Goal: Check status

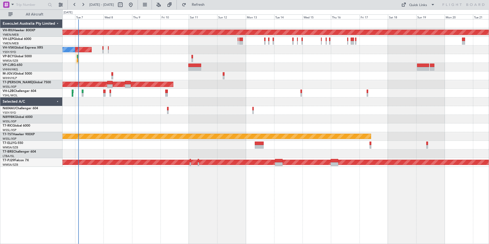
click at [292, 115] on div "Planned Maint [GEOGRAPHIC_DATA] ([GEOGRAPHIC_DATA]) Planned Maint Sydney ([PERS…" at bounding box center [276, 92] width 426 height 147
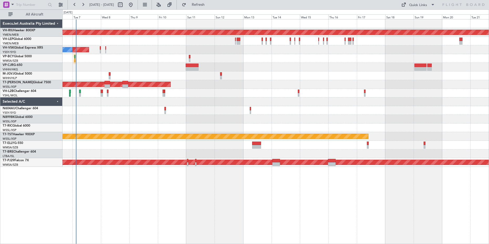
click at [218, 102] on div "Planned Maint [GEOGRAPHIC_DATA] ([GEOGRAPHIC_DATA]) Planned Maint Sydney ([PERS…" at bounding box center [276, 92] width 426 height 147
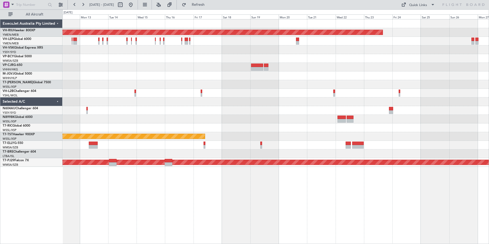
click at [229, 109] on div "Planned Maint [GEOGRAPHIC_DATA] ([GEOGRAPHIC_DATA]) Planned Maint [GEOGRAPHIC_D…" at bounding box center [276, 92] width 426 height 147
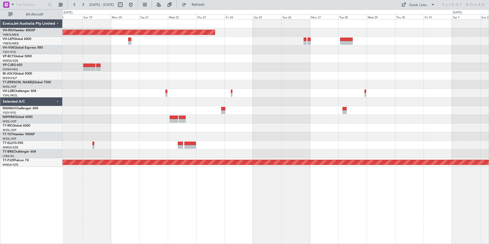
click at [245, 108] on div "Planned Maint [GEOGRAPHIC_DATA] ([GEOGRAPHIC_DATA]) Planned Maint [GEOGRAPHIC_D…" at bounding box center [276, 92] width 426 height 147
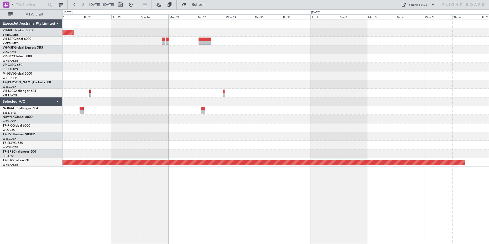
click at [260, 109] on div "Planned Maint [GEOGRAPHIC_DATA] ([GEOGRAPHIC_DATA]) Planned Maint [GEOGRAPHIC_D…" at bounding box center [276, 92] width 426 height 147
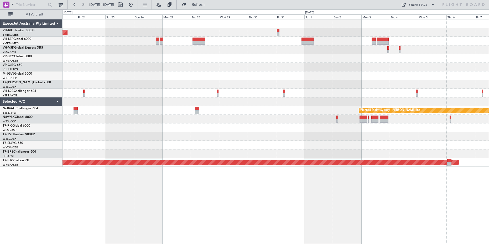
click at [256, 130] on div at bounding box center [276, 127] width 426 height 9
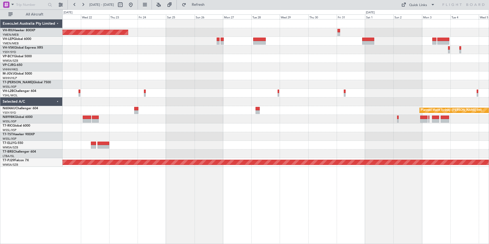
click at [297, 137] on div at bounding box center [276, 136] width 426 height 9
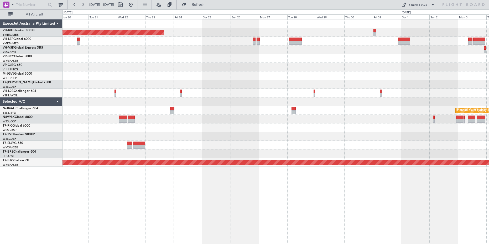
click at [287, 140] on div "Planned Maint [GEOGRAPHIC_DATA] ([GEOGRAPHIC_DATA]) Planned Maint Sydney ([PERS…" at bounding box center [276, 92] width 426 height 147
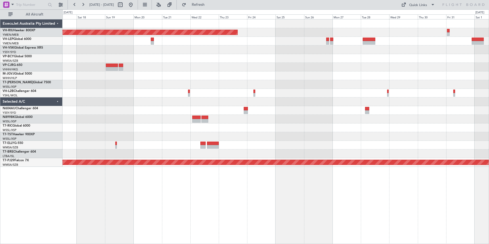
click at [279, 148] on div at bounding box center [276, 145] width 426 height 9
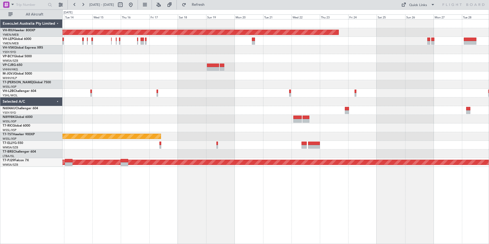
click at [135, 123] on div "Planned Maint [GEOGRAPHIC_DATA] ([GEOGRAPHIC_DATA]) Planned Maint [GEOGRAPHIC_D…" at bounding box center [276, 92] width 426 height 147
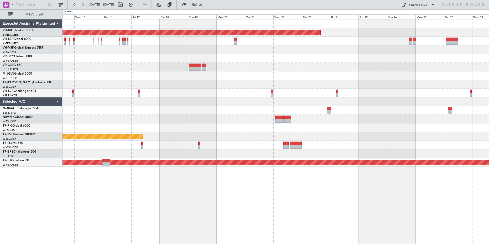
click at [243, 133] on div "Planned Maint [GEOGRAPHIC_DATA] ([GEOGRAPHIC_DATA]) Planned Maint [GEOGRAPHIC_D…" at bounding box center [276, 92] width 426 height 147
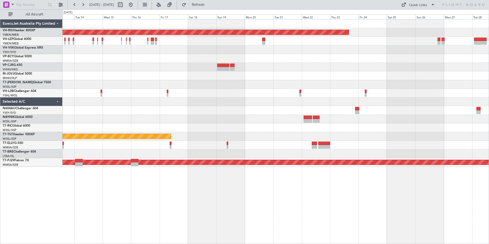
click at [284, 130] on div "Planned Maint [GEOGRAPHIC_DATA] ([GEOGRAPHIC_DATA]) Planned Maint [GEOGRAPHIC_D…" at bounding box center [276, 92] width 426 height 147
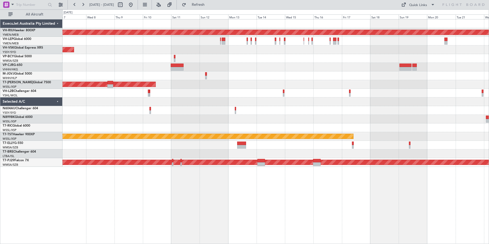
click at [316, 197] on div "Planned Maint [GEOGRAPHIC_DATA] ([GEOGRAPHIC_DATA]) Planned Maint Sydney ([PERS…" at bounding box center [276, 131] width 427 height 225
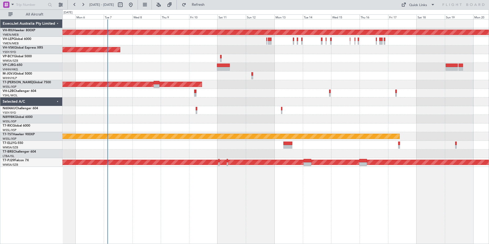
click at [276, 196] on div "Planned Maint [GEOGRAPHIC_DATA] ([GEOGRAPHIC_DATA]) Planned Maint Sydney ([PERS…" at bounding box center [276, 131] width 427 height 225
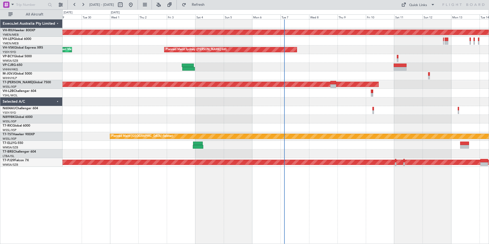
click at [301, 195] on div "Planned Maint [GEOGRAPHIC_DATA] ([GEOGRAPHIC_DATA]) Planned Maint Sydney ([PERS…" at bounding box center [276, 131] width 427 height 225
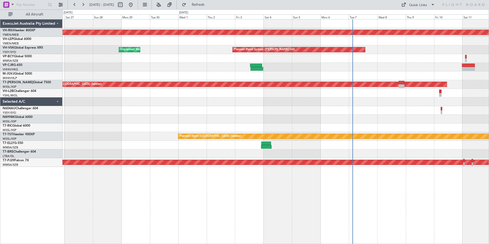
click at [268, 194] on div "Planned Maint [GEOGRAPHIC_DATA] ([GEOGRAPHIC_DATA]) Planned Maint Sydney ([PERS…" at bounding box center [276, 131] width 427 height 225
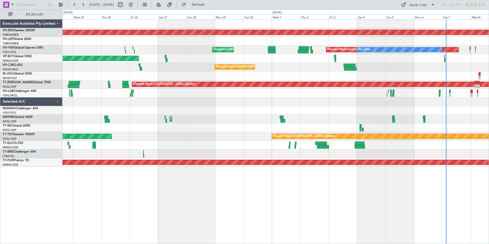
click at [138, 194] on div "Planned Maint [GEOGRAPHIC_DATA] ([GEOGRAPHIC_DATA]) Planned Maint Sydney ([PERS…" at bounding box center [276, 131] width 427 height 225
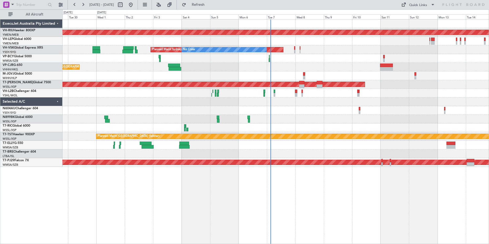
click at [224, 200] on div "Planned Maint [GEOGRAPHIC_DATA] ([GEOGRAPHIC_DATA]) Planned Maint Sydney ([PERS…" at bounding box center [276, 131] width 427 height 225
